Goal: Task Accomplishment & Management: Manage account settings

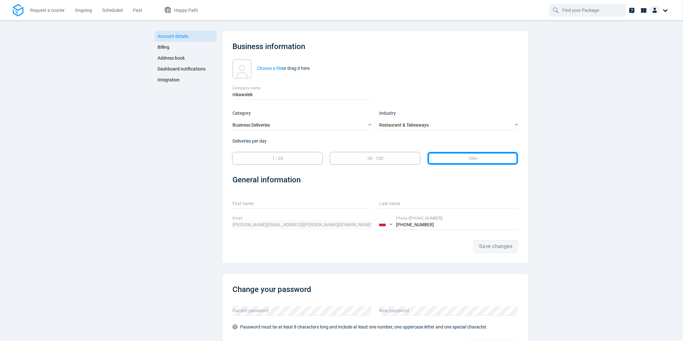
click at [171, 80] on span "Integration" at bounding box center [169, 79] width 22 height 5
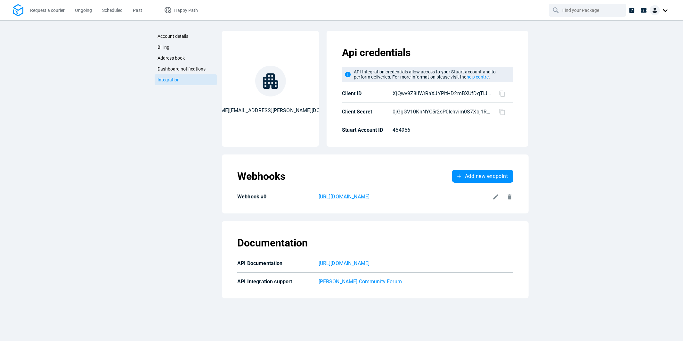
click at [460, 197] on p "[URL][DOMAIN_NAME]" at bounding box center [404, 197] width 171 height 8
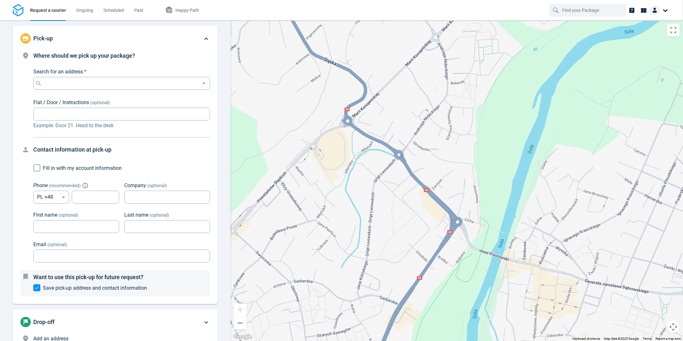
click at [663, 10] on div at bounding box center [660, 10] width 21 height 10
click at [635, 41] on span "Settings" at bounding box center [637, 39] width 16 height 7
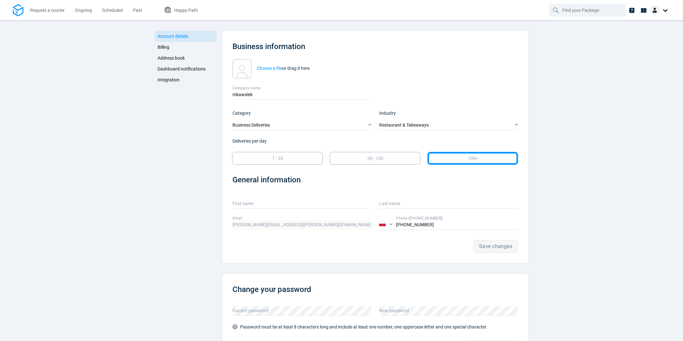
click at [158, 79] on span "Integration" at bounding box center [169, 79] width 22 height 5
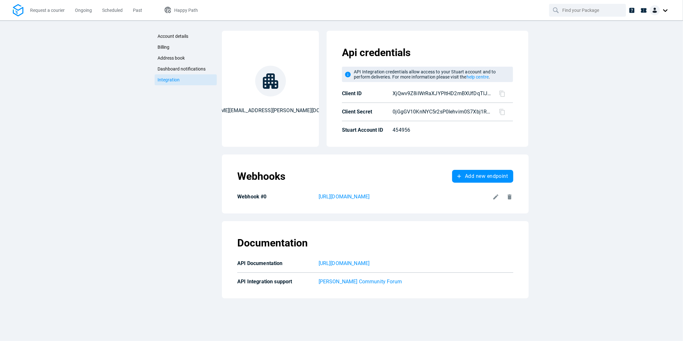
click at [496, 194] on icon at bounding box center [496, 196] width 7 height 7
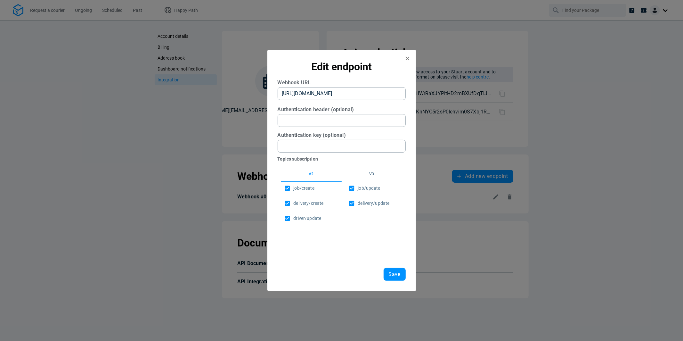
scroll to position [0, 25]
drag, startPoint x: 281, startPoint y: 94, endPoint x: 415, endPoint y: 95, distance: 133.9
click at [415, 95] on div "Edit endpoint Webhook URL https://webhook.site/383e51d9-4997-4a28-b1e0-c28fb93f…" at bounding box center [341, 170] width 149 height 241
paste URL "https://webhook.site/76214a5c-855b-43f0-84d5-67b6c0fd7587"
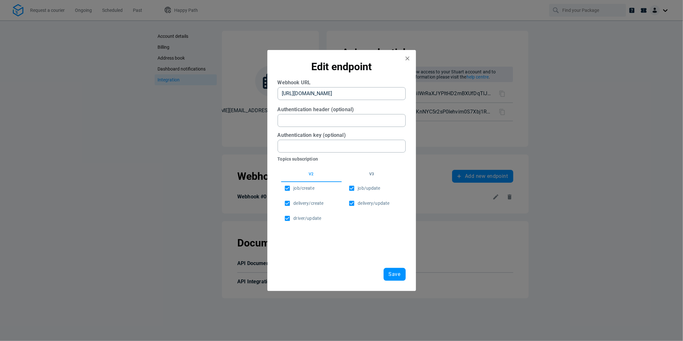
scroll to position [0, 25]
type URL "https://webhook.site/76214a5c-855b-43f0-84d5-67b6c0fd7587"
click at [392, 278] on button "Save" at bounding box center [395, 274] width 22 height 13
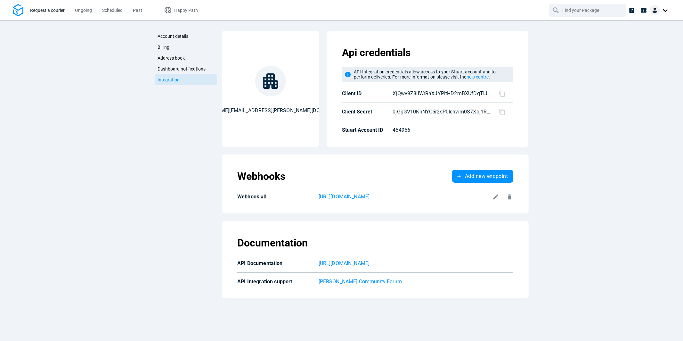
click at [48, 14] on link "Request a courier" at bounding box center [47, 10] width 35 height 21
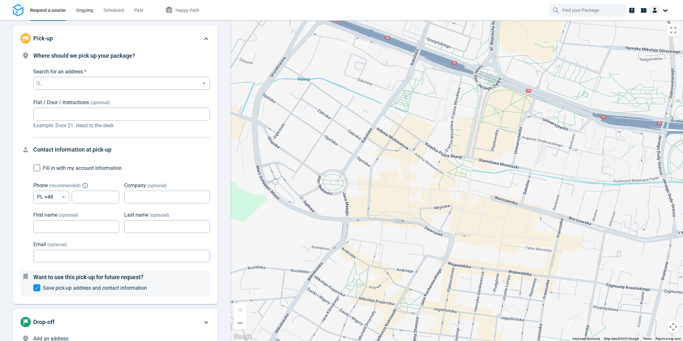
click at [79, 12] on span "Ongoing" at bounding box center [84, 10] width 17 height 5
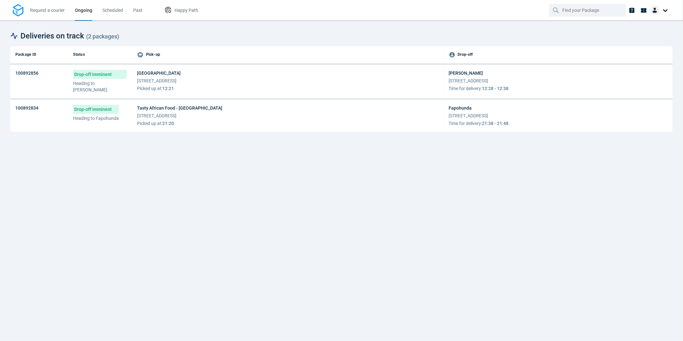
click at [181, 112] on span "Unit 27, Priory Centre 25 Lowfield St DA1 1EW Dartford" at bounding box center [179, 115] width 85 height 6
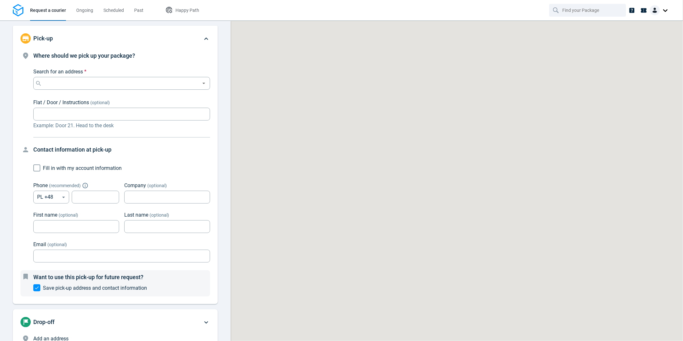
click at [666, 14] on div at bounding box center [660, 10] width 21 height 10
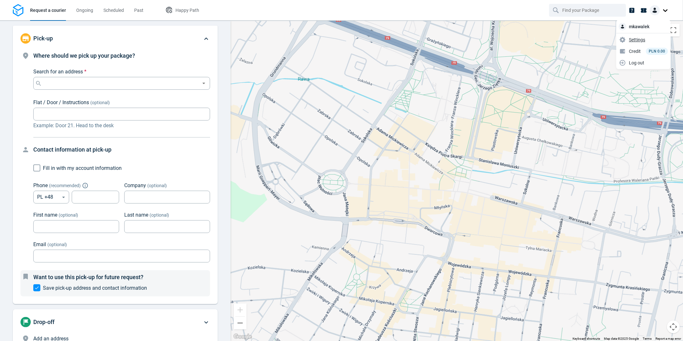
click at [639, 38] on span "Settings" at bounding box center [637, 39] width 16 height 7
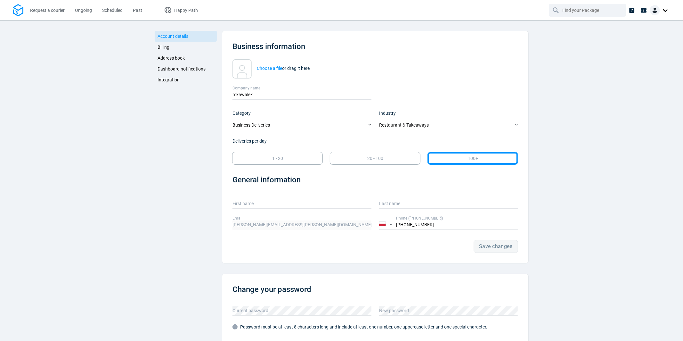
click at [176, 78] on span "Integration" at bounding box center [169, 79] width 22 height 5
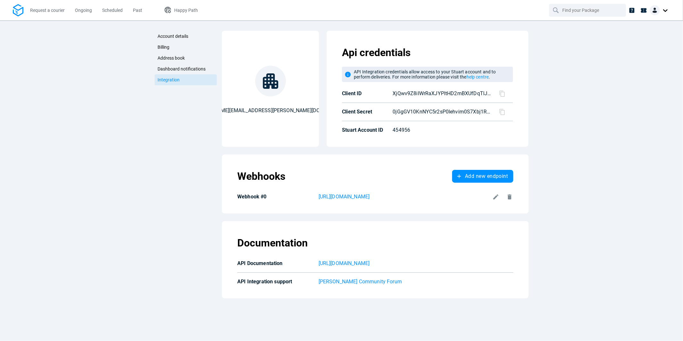
click at [496, 197] on icon at bounding box center [496, 196] width 5 height 5
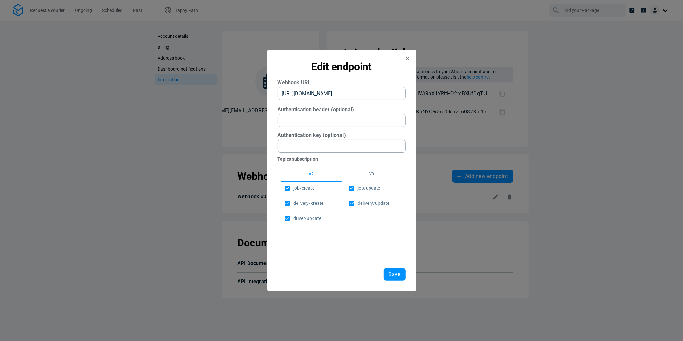
click at [370, 175] on button "v3" at bounding box center [372, 174] width 61 height 15
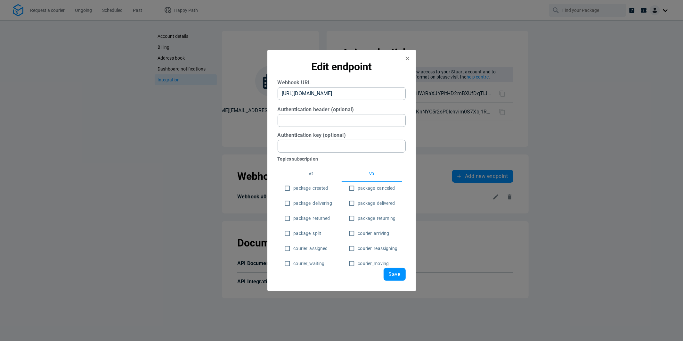
click at [319, 187] on span "package_created" at bounding box center [311, 188] width 35 height 7
click at [294, 187] on input "package_created" at bounding box center [287, 188] width 12 height 12
checkbox input "true"
click at [388, 274] on button "Save" at bounding box center [395, 274] width 22 height 13
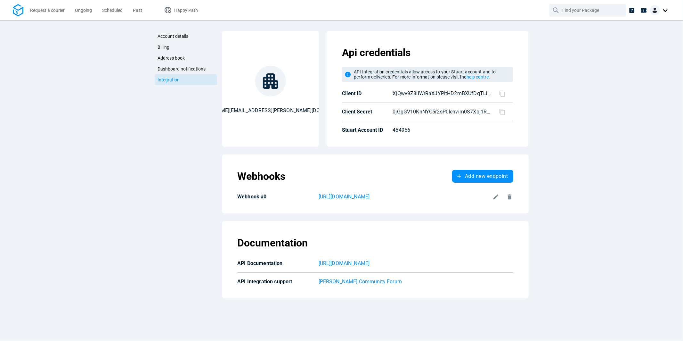
click at [496, 195] on icon at bounding box center [496, 196] width 5 height 5
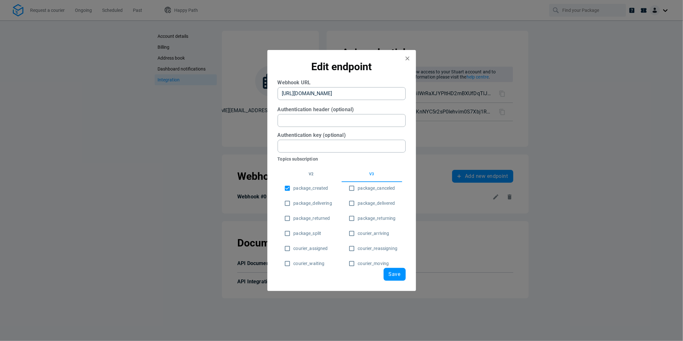
click at [308, 176] on button "v2" at bounding box center [311, 174] width 61 height 15
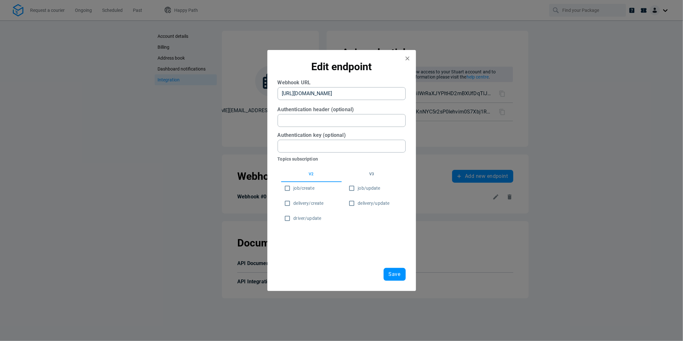
click at [368, 177] on button "v3" at bounding box center [372, 174] width 61 height 15
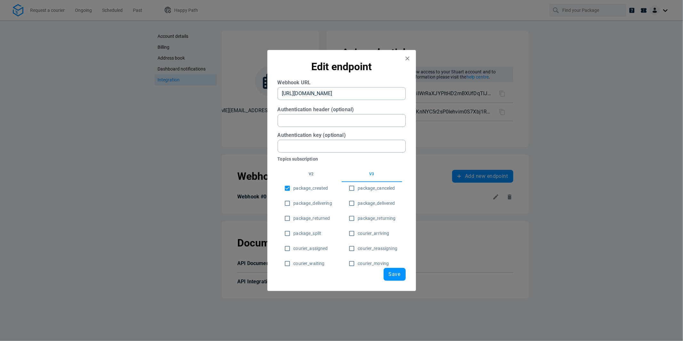
click at [324, 204] on span "package_delivering" at bounding box center [313, 203] width 38 height 7
click at [294, 204] on input "package_delivering" at bounding box center [287, 203] width 12 height 12
checkbox input "true"
click at [349, 204] on input "package_delivered" at bounding box center [352, 203] width 12 height 12
checkbox input "true"
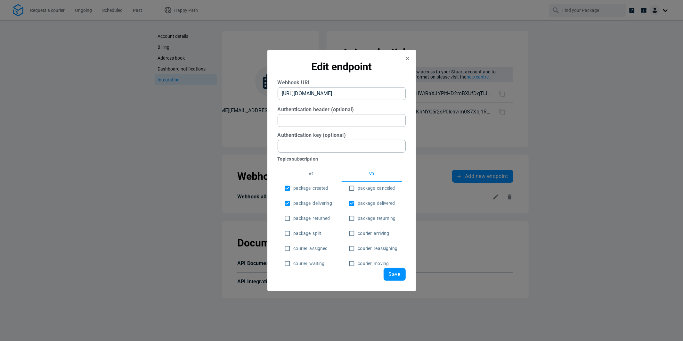
click at [349, 248] on input "courier_reassigning" at bounding box center [352, 248] width 12 height 12
checkbox input "false"
click at [310, 263] on span "courier_waiting" at bounding box center [309, 263] width 31 height 7
click at [294, 263] on input "courier_waiting" at bounding box center [287, 263] width 12 height 12
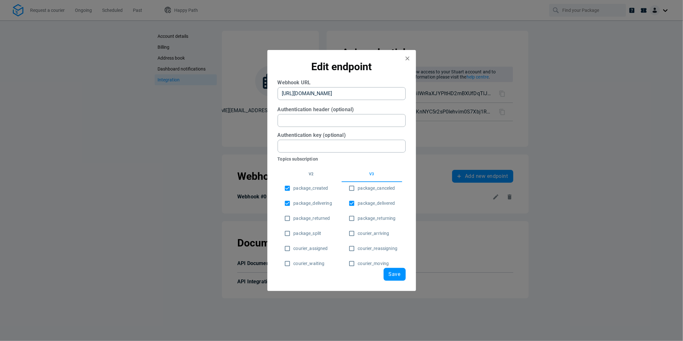
checkbox input "true"
click at [379, 234] on span "courier_arriving" at bounding box center [373, 233] width 31 height 7
click at [358, 234] on input "courier_arriving" at bounding box center [352, 233] width 12 height 12
checkbox input "true"
click at [394, 277] on span "Save" at bounding box center [395, 274] width 12 height 5
